Goal: Task Accomplishment & Management: Complete application form

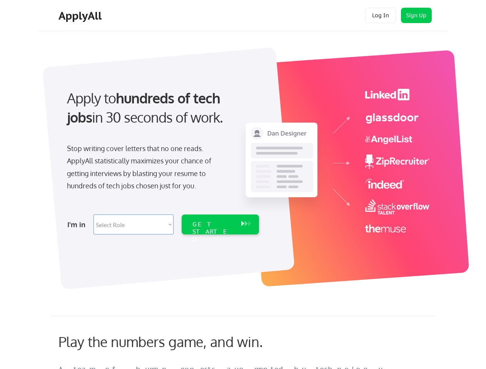
click at [243, 185] on div "Apply to hundreds of tech jobs in 30 seconds of work. Stop writing cover letter…" at bounding box center [162, 159] width 215 height 157
click at [244, 164] on div "Apply to hundreds of tech jobs in 30 seconds of work. Stop writing cover letter…" at bounding box center [162, 159] width 215 height 157
click at [162, 159] on div "Stop writing cover letters that no one reads. ApplyAll statistically maximizes …" at bounding box center [146, 167] width 158 height 50
click at [161, 114] on div "Apply to hundreds of tech jobs in 30 seconds of work." at bounding box center [161, 107] width 189 height 39
click at [146, 169] on div "Stop writing cover letters that no one reads. ApplyAll statistically maximizes …" at bounding box center [146, 167] width 158 height 50
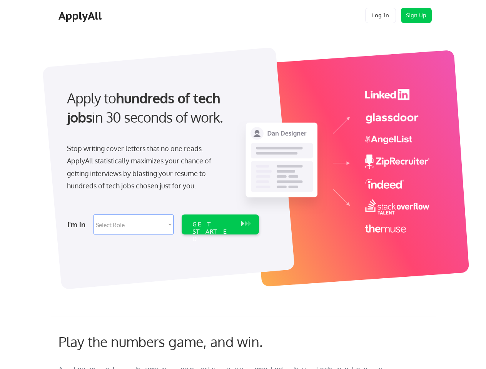
click at [162, 225] on select "Select Role Software Engineering Product Management Customer Success Sales UI/U…" at bounding box center [133, 225] width 80 height 20
click at [78, 225] on div "I'm in" at bounding box center [78, 225] width 22 height 12
click at [133, 225] on select "Select Role Software Engineering Product Management Customer Success Sales UI/U…" at bounding box center [133, 225] width 80 height 20
click at [220, 225] on div "GET STARTED" at bounding box center [212, 232] width 41 height 22
click at [213, 225] on div "GET STARTED" at bounding box center [212, 232] width 41 height 22
